Goal: Navigation & Orientation: Find specific page/section

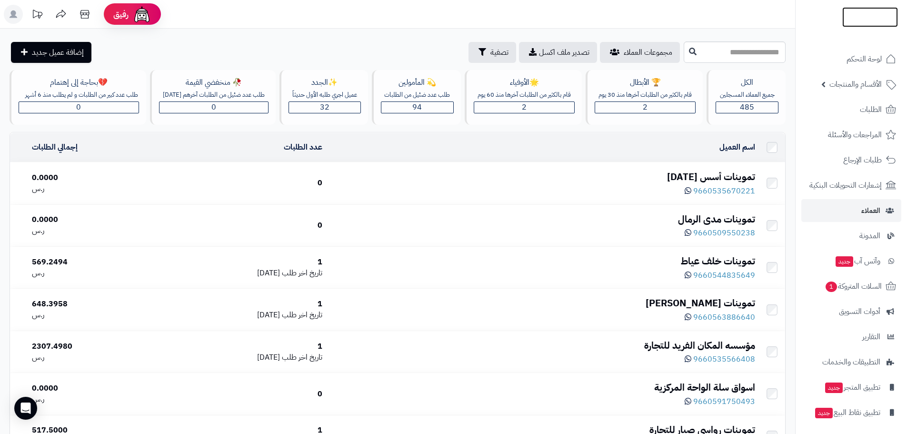
click at [846, 21] on img at bounding box center [871, 17] width 56 height 20
